Goal: Check status

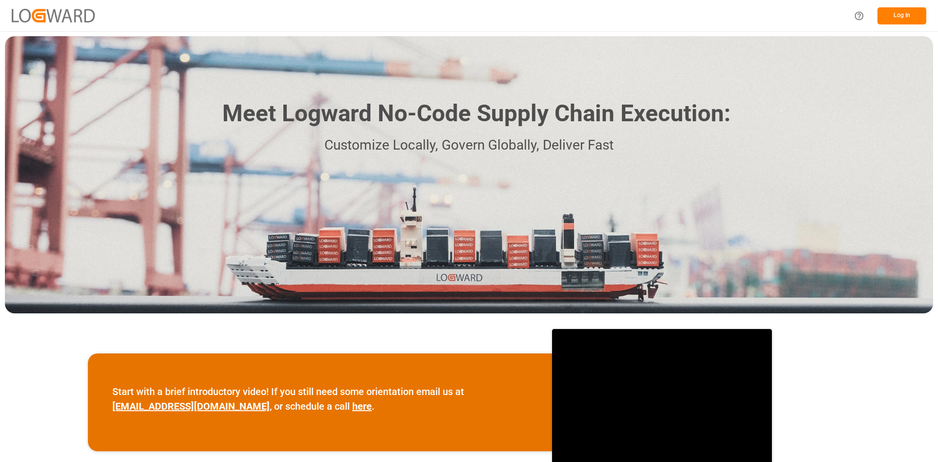
click at [904, 13] on button "Log In" at bounding box center [902, 15] width 49 height 17
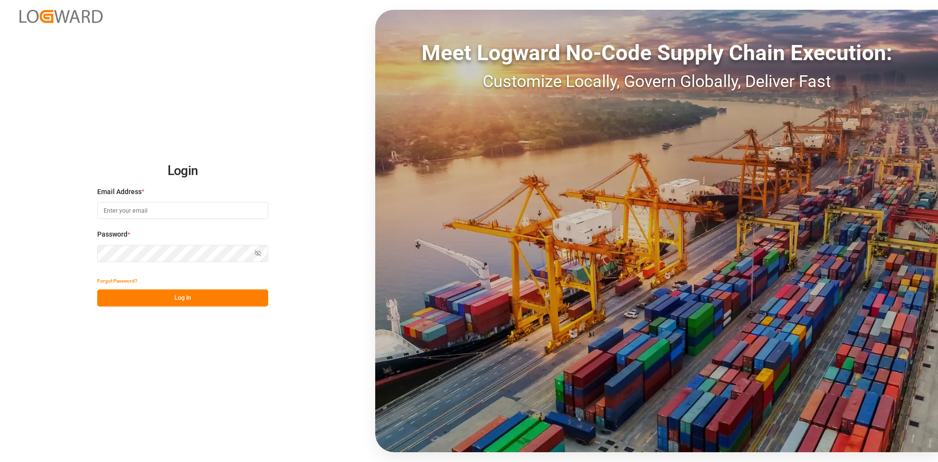
click at [152, 209] on input at bounding box center [182, 210] width 171 height 17
type input "[PERSON_NAME][EMAIL_ADDRESS][DOMAIN_NAME]"
click at [169, 303] on button "Log In" at bounding box center [182, 297] width 171 height 17
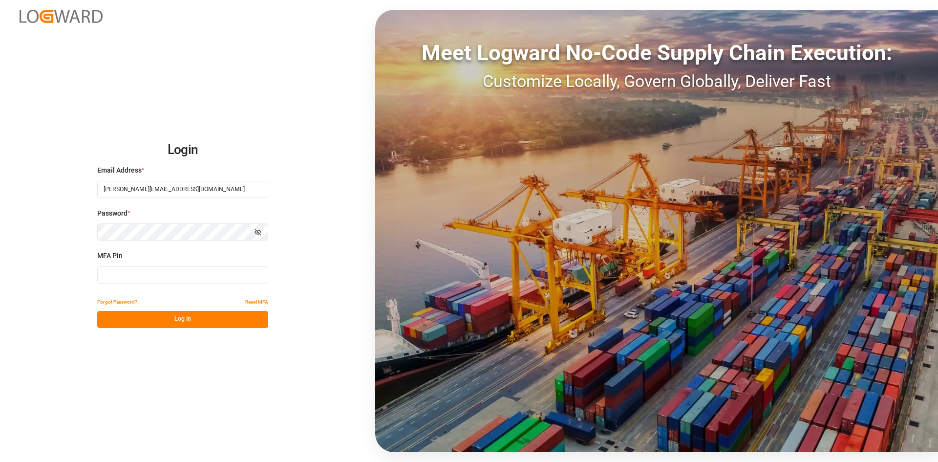
click at [177, 275] on input at bounding box center [182, 274] width 171 height 17
type input "597609"
click at [163, 317] on button "Log In" at bounding box center [182, 319] width 171 height 17
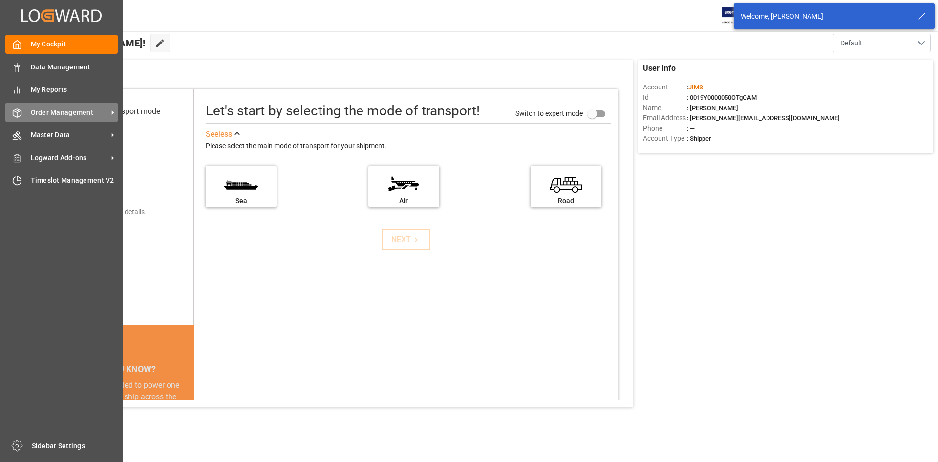
click at [87, 109] on span "Order Management" at bounding box center [69, 113] width 77 height 10
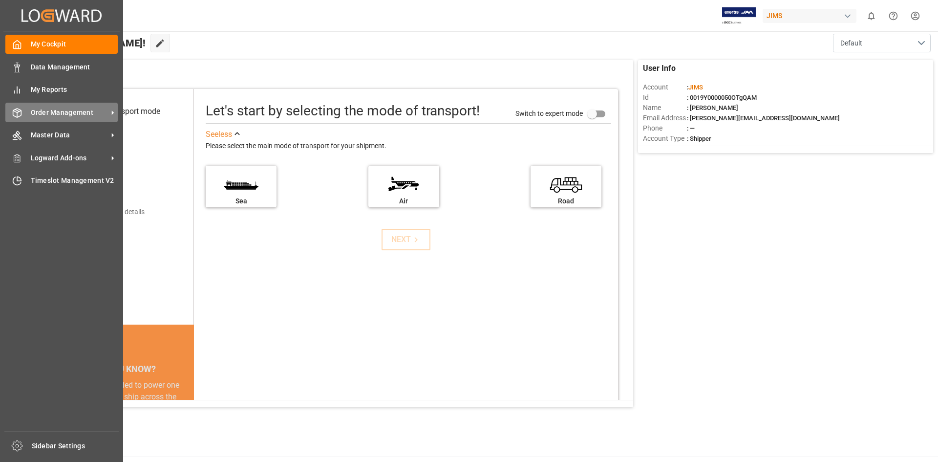
click at [115, 111] on icon at bounding box center [113, 113] width 10 height 10
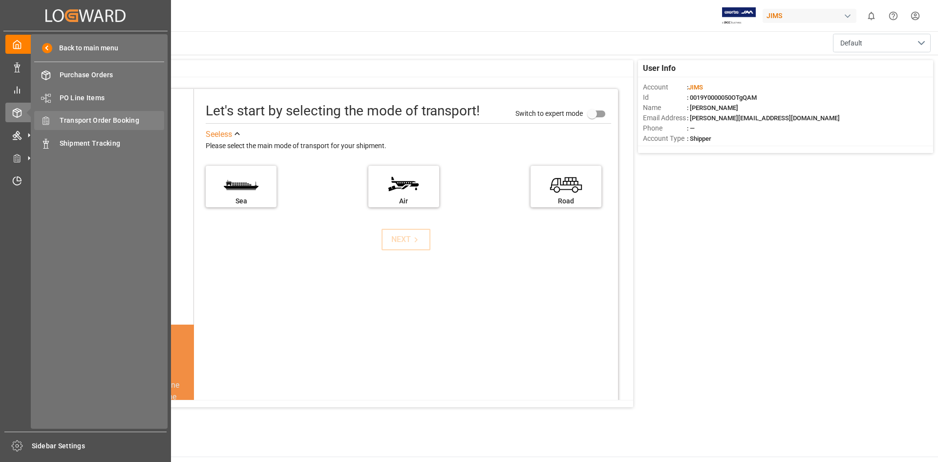
click at [144, 122] on span "Transport Order Booking" at bounding box center [112, 120] width 105 height 10
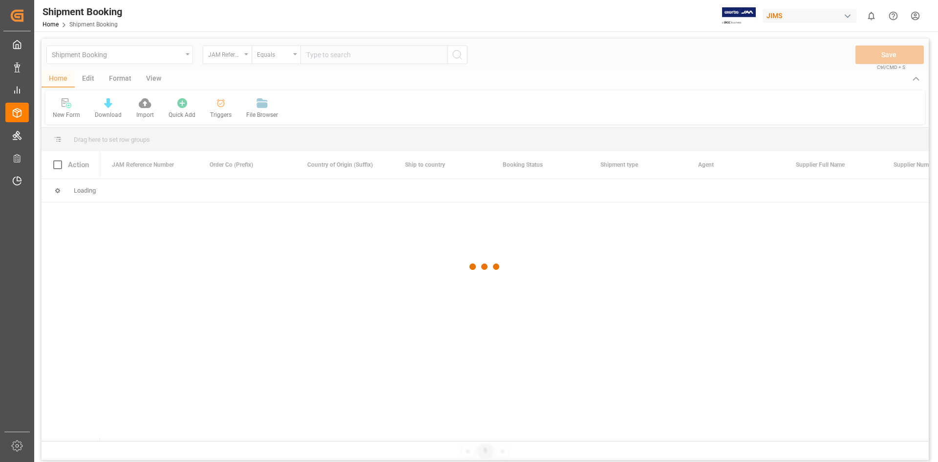
click at [315, 56] on div at bounding box center [485, 267] width 887 height 456
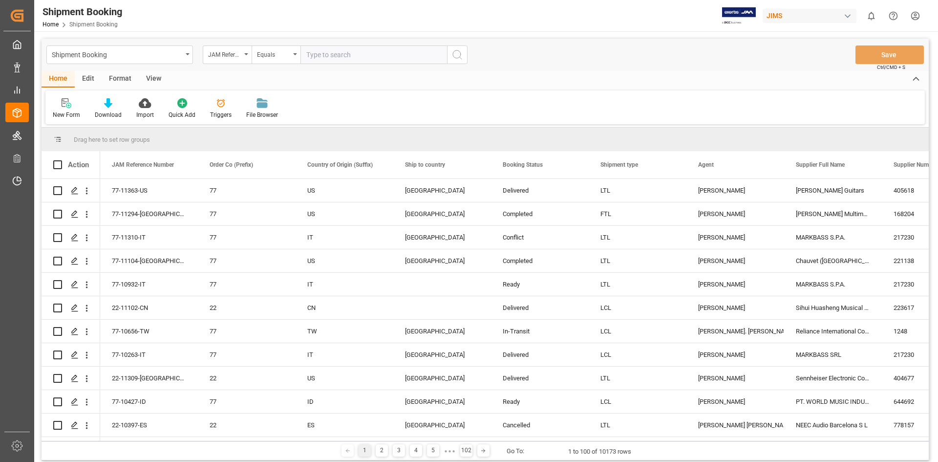
click at [310, 52] on input "text" at bounding box center [374, 54] width 147 height 19
paste input "22-9885-CN"
type input "22-9885-CN"
click at [455, 53] on icon "search button" at bounding box center [458, 55] width 12 height 12
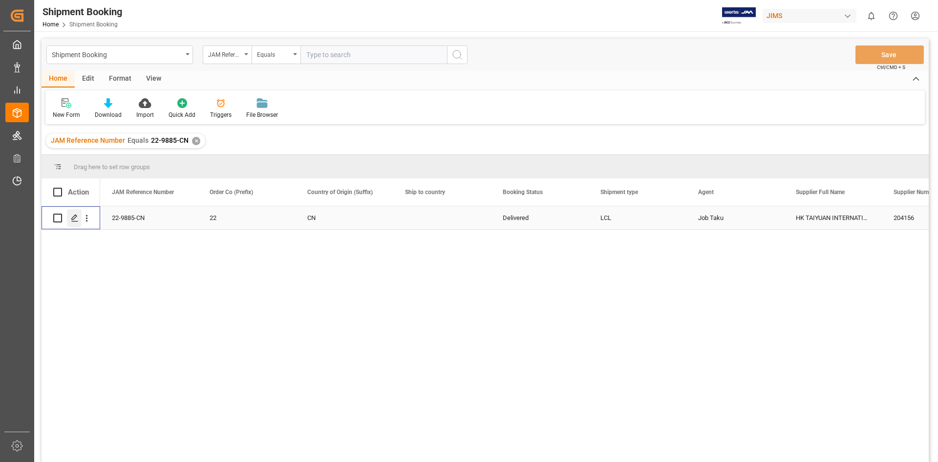
click at [72, 214] on div "Press SPACE to select this row." at bounding box center [74, 218] width 15 height 18
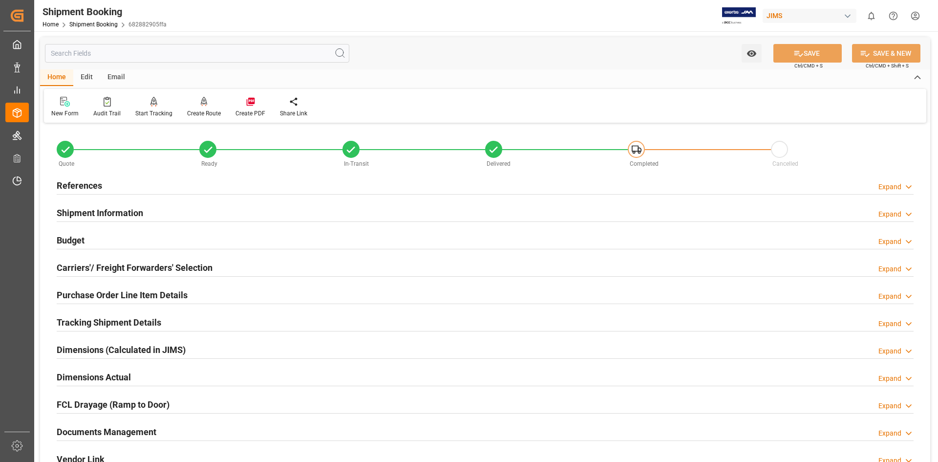
click at [108, 429] on h2 "Documents Management" at bounding box center [107, 431] width 100 height 13
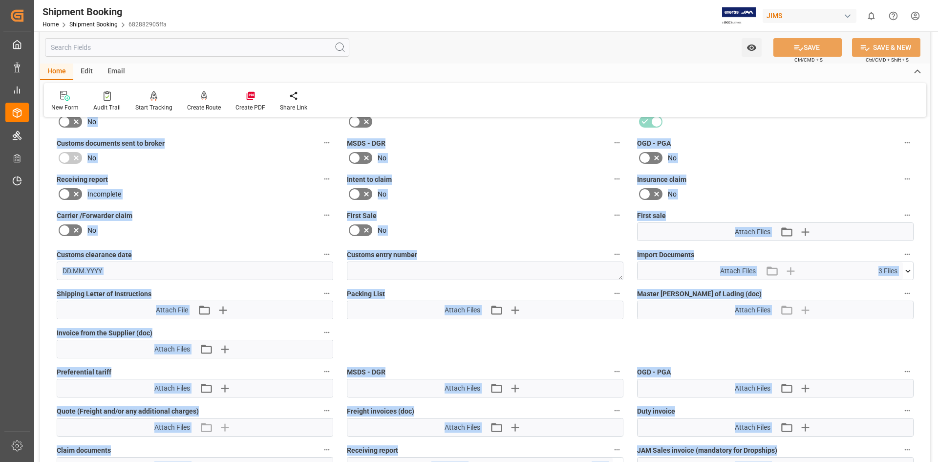
drag, startPoint x: 102, startPoint y: 430, endPoint x: 104, endPoint y: 460, distance: 29.9
click at [104, 460] on div "Quote Ready In-Transit Delivered Completed Cancelled References Expand JAM Refe…" at bounding box center [485, 166] width 890 height 778
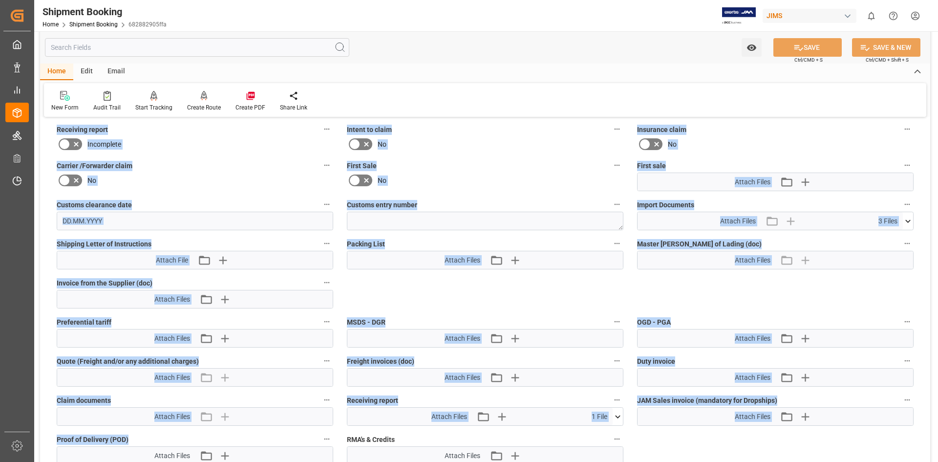
click at [854, 237] on label "Master [PERSON_NAME] of Lading (doc)" at bounding box center [775, 244] width 277 height 14
click at [901, 237] on button "Master [PERSON_NAME] of Lading (doc)" at bounding box center [907, 243] width 13 height 13
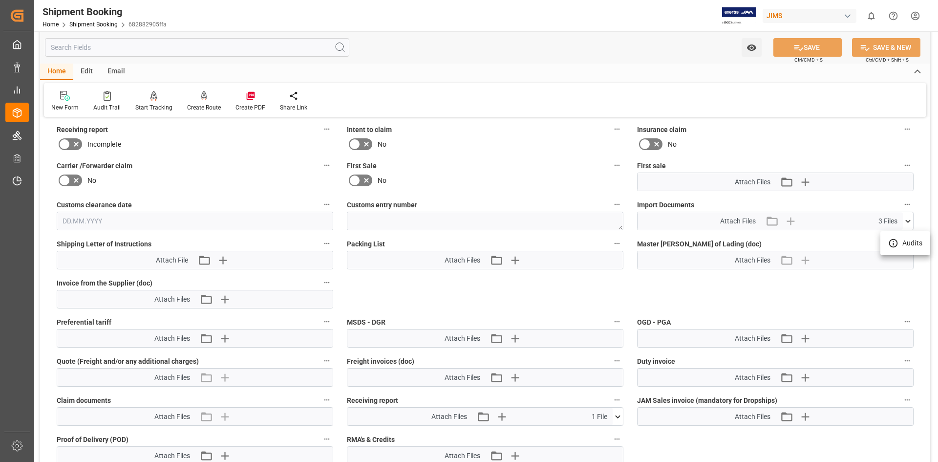
click at [618, 417] on div at bounding box center [469, 231] width 938 height 462
click at [618, 417] on icon at bounding box center [617, 416] width 5 height 3
click at [613, 435] on icon at bounding box center [612, 434] width 9 height 6
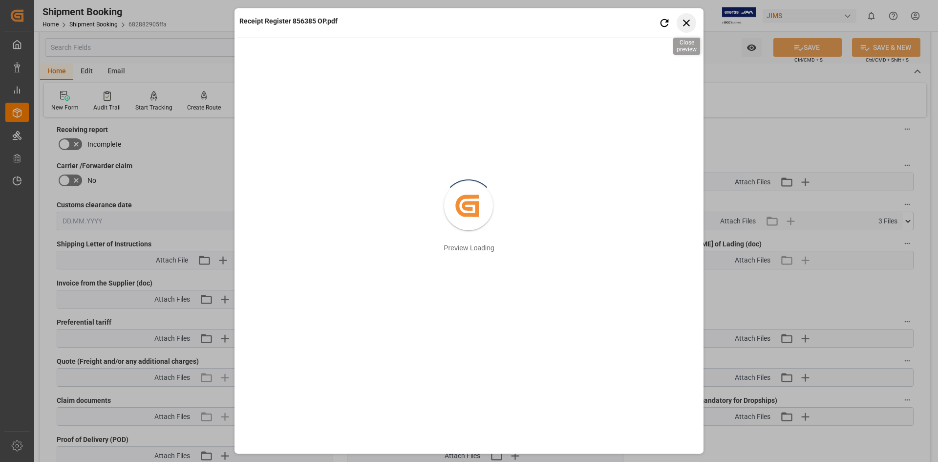
click at [683, 23] on icon "button" at bounding box center [687, 23] width 12 height 12
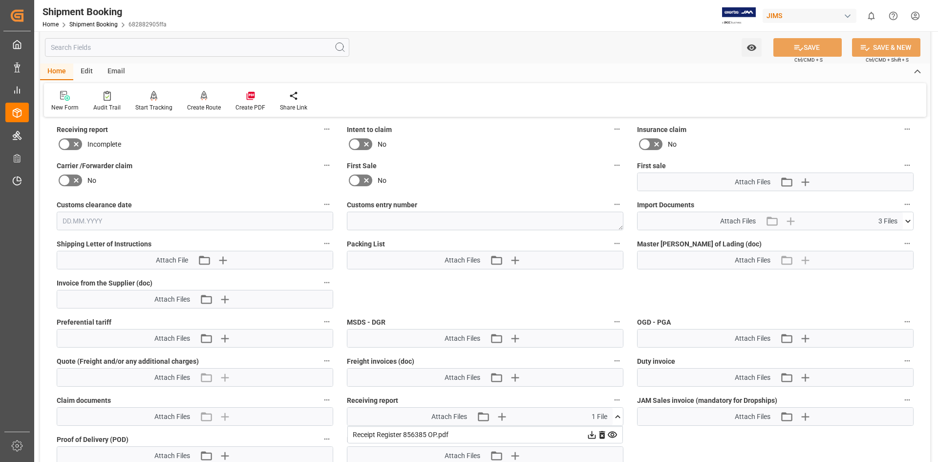
click at [592, 434] on icon at bounding box center [592, 435] width 8 height 8
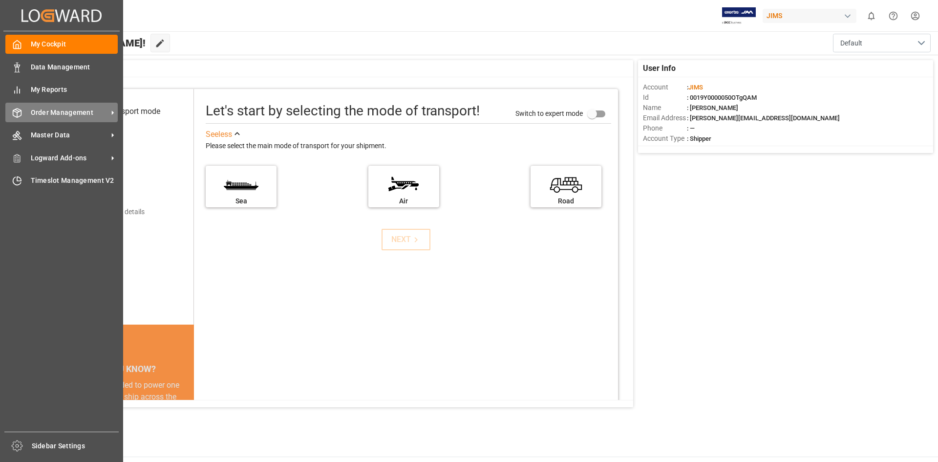
click at [110, 108] on icon at bounding box center [113, 113] width 10 height 10
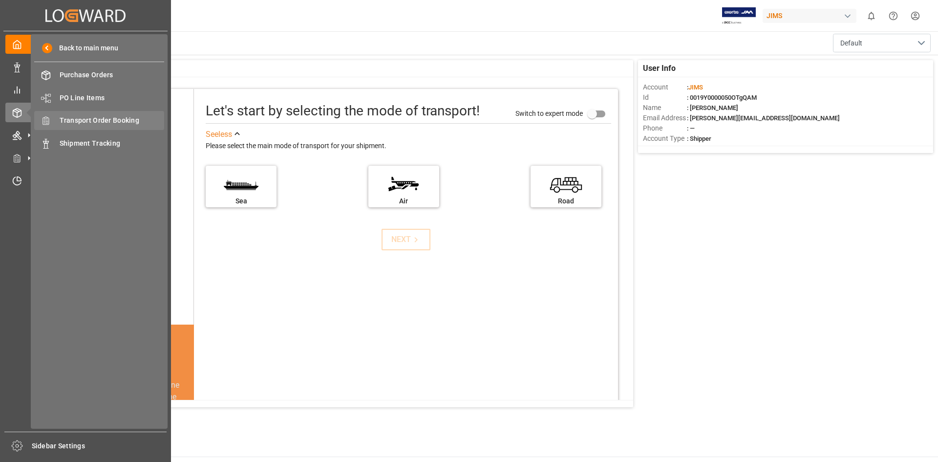
click at [151, 122] on span "Transport Order Booking" at bounding box center [112, 120] width 105 height 10
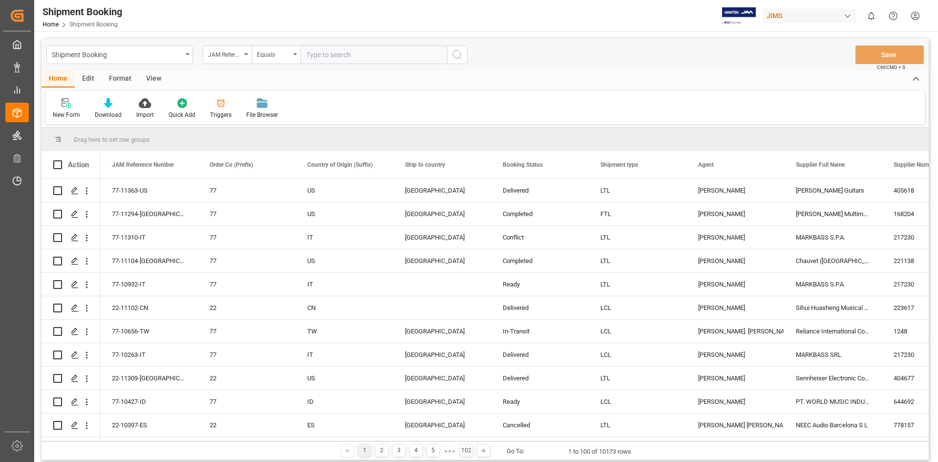
click at [310, 55] on input "text" at bounding box center [374, 54] width 147 height 19
type input "22-9885-CN"
click at [453, 59] on icon "search button" at bounding box center [458, 55] width 12 height 12
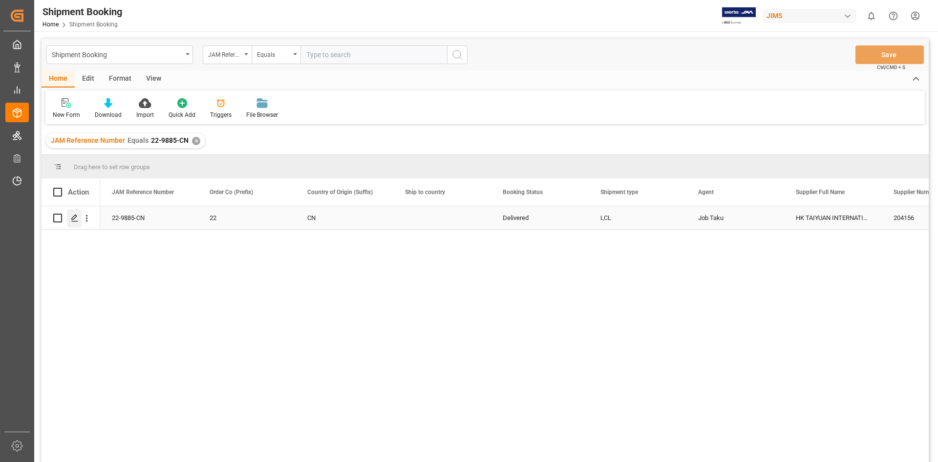
click at [76, 218] on icon "Press SPACE to select this row." at bounding box center [75, 218] width 8 height 8
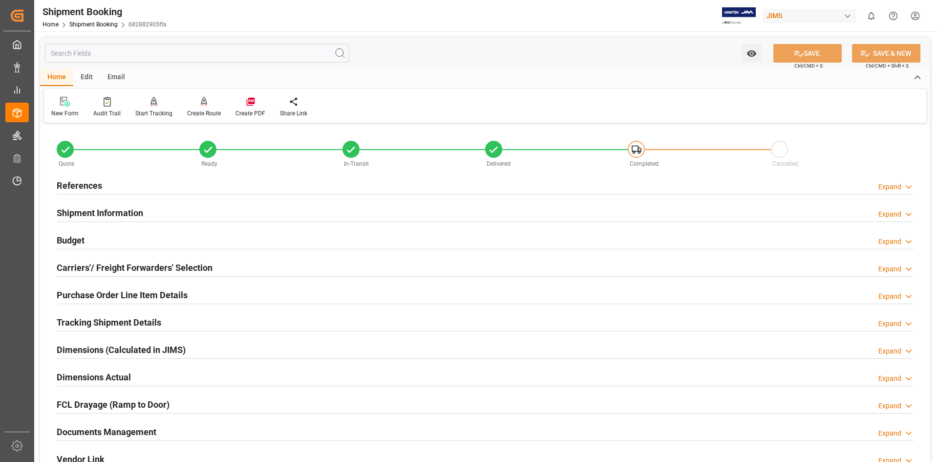
click at [99, 432] on h2 "Documents Management" at bounding box center [107, 431] width 100 height 13
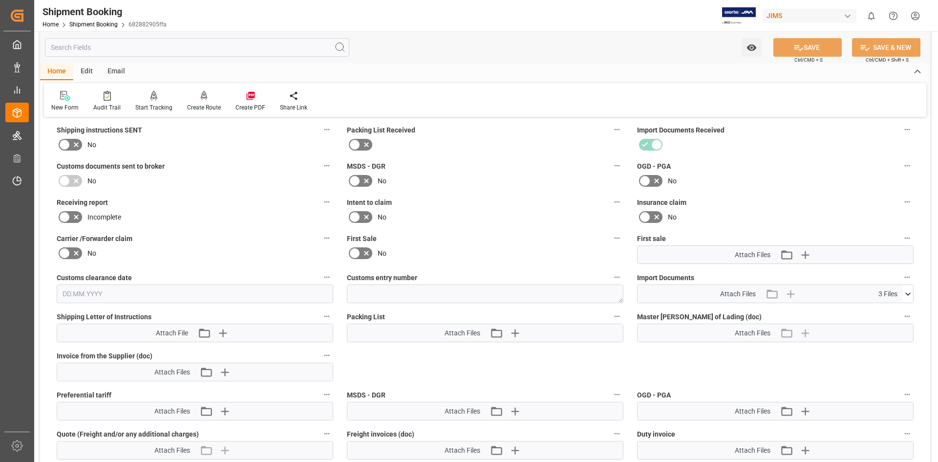
click at [907, 292] on icon at bounding box center [908, 294] width 10 height 10
click at [880, 312] on icon at bounding box center [882, 312] width 10 height 10
click at [882, 320] on icon at bounding box center [883, 323] width 8 height 8
click at [881, 331] on icon at bounding box center [882, 332] width 10 height 10
